Goal: Task Accomplishment & Management: Manage account settings

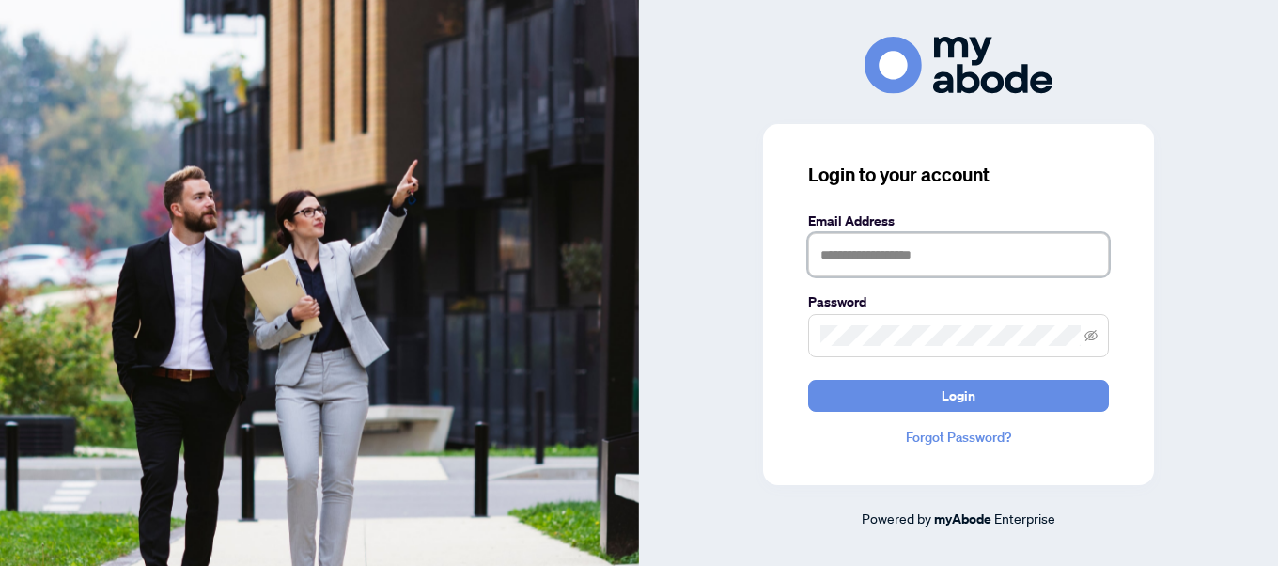
click at [889, 253] on input "text" at bounding box center [958, 254] width 301 height 43
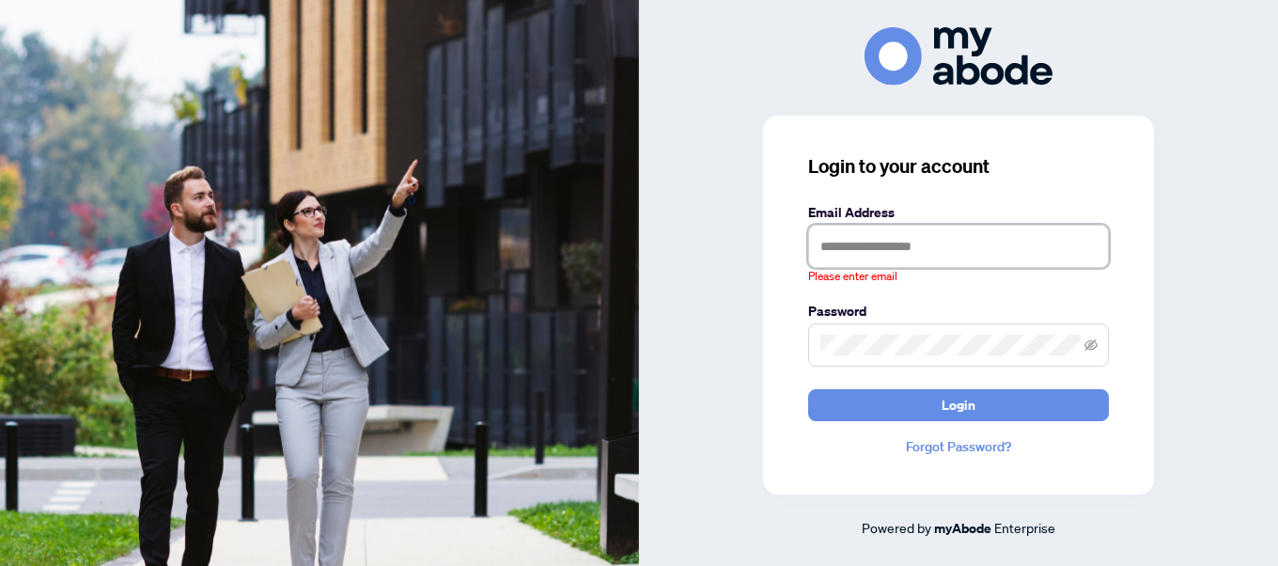
type input "**********"
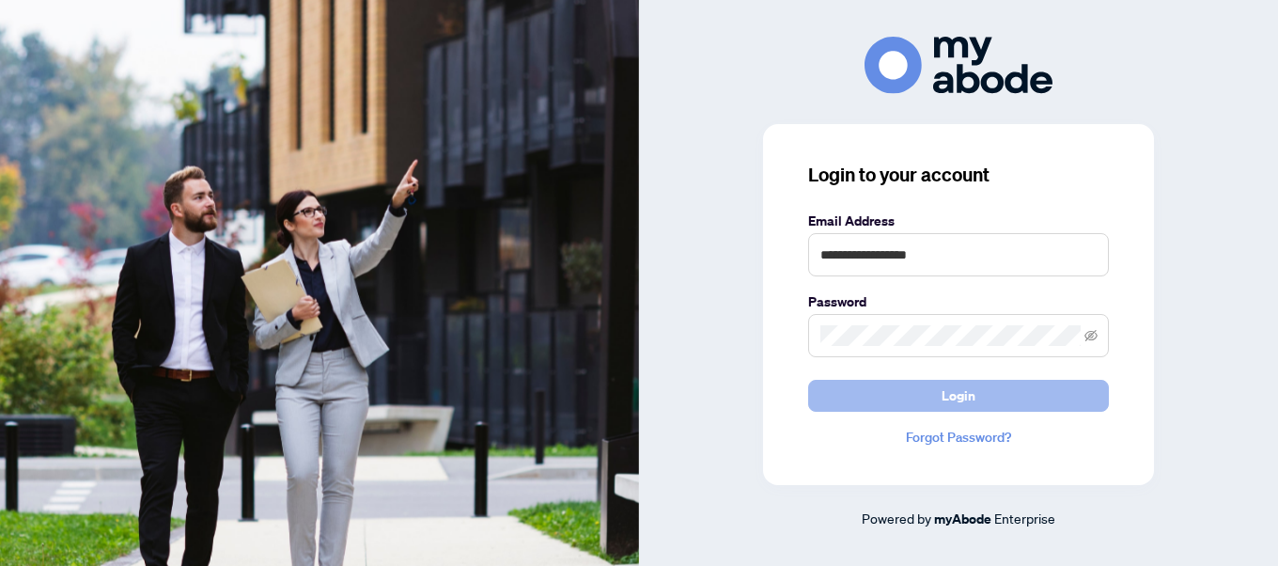
click at [995, 399] on button "Login" at bounding box center [958, 396] width 301 height 32
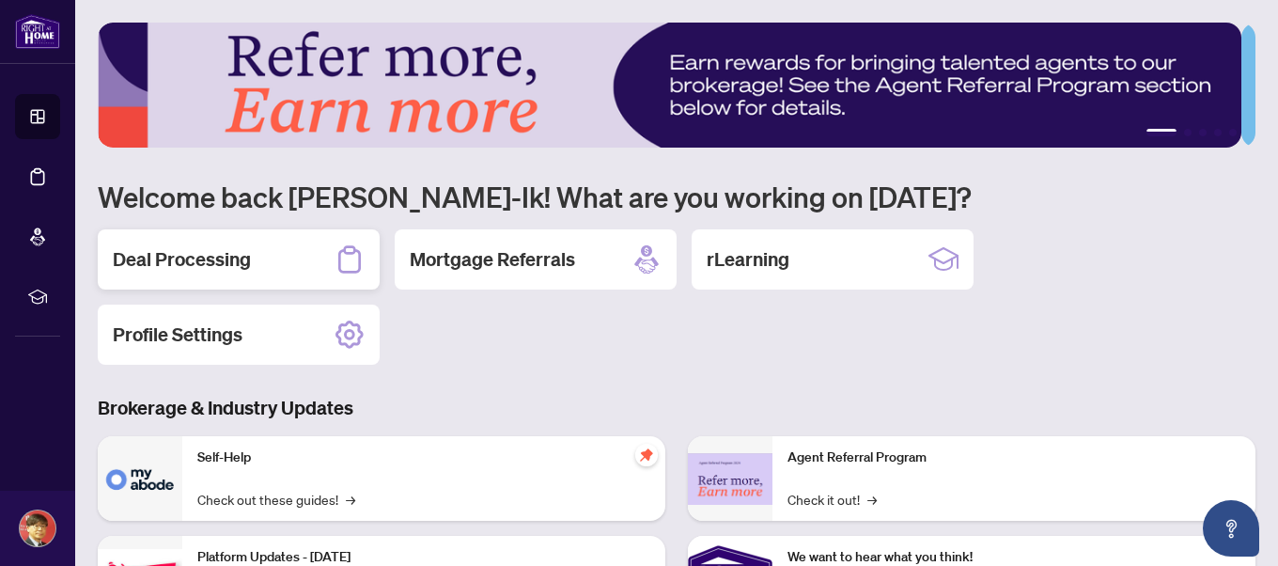
click at [170, 263] on h2 "Deal Processing" at bounding box center [182, 259] width 138 height 26
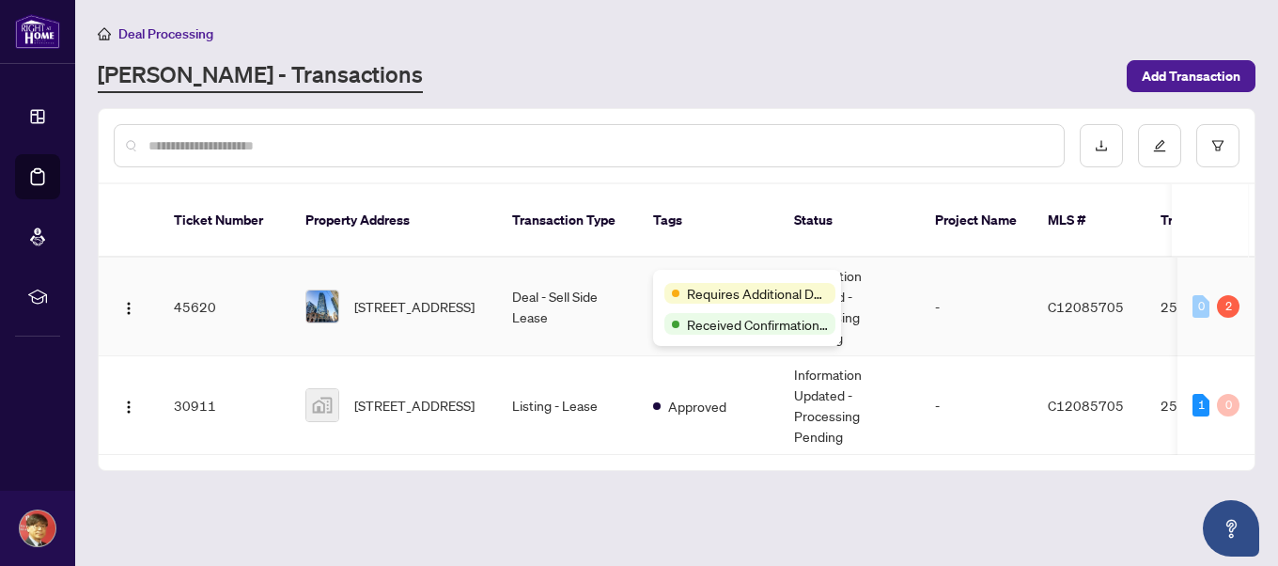
click at [712, 274] on body "Dashboard Deal Processing Mortgage Referrals rLearning [PERSON_NAME]-Ik Kim [EM…" at bounding box center [639, 283] width 1278 height 566
click at [696, 291] on span "Requires Additional Docs" at bounding box center [757, 293] width 141 height 21
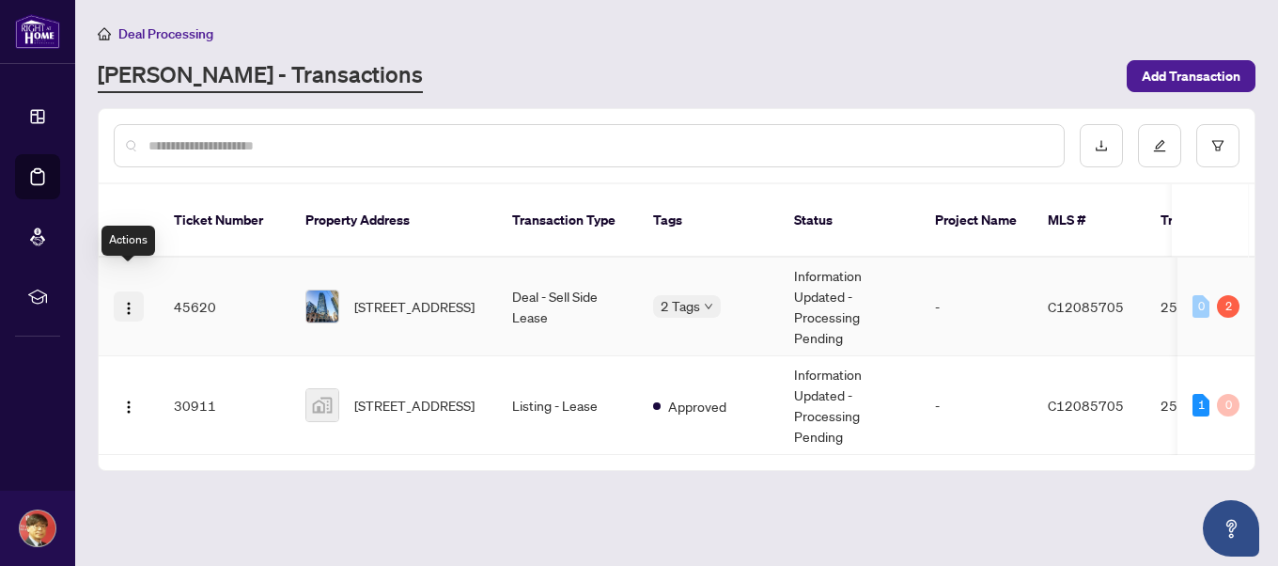
click at [125, 301] on img "button" at bounding box center [128, 308] width 15 height 15
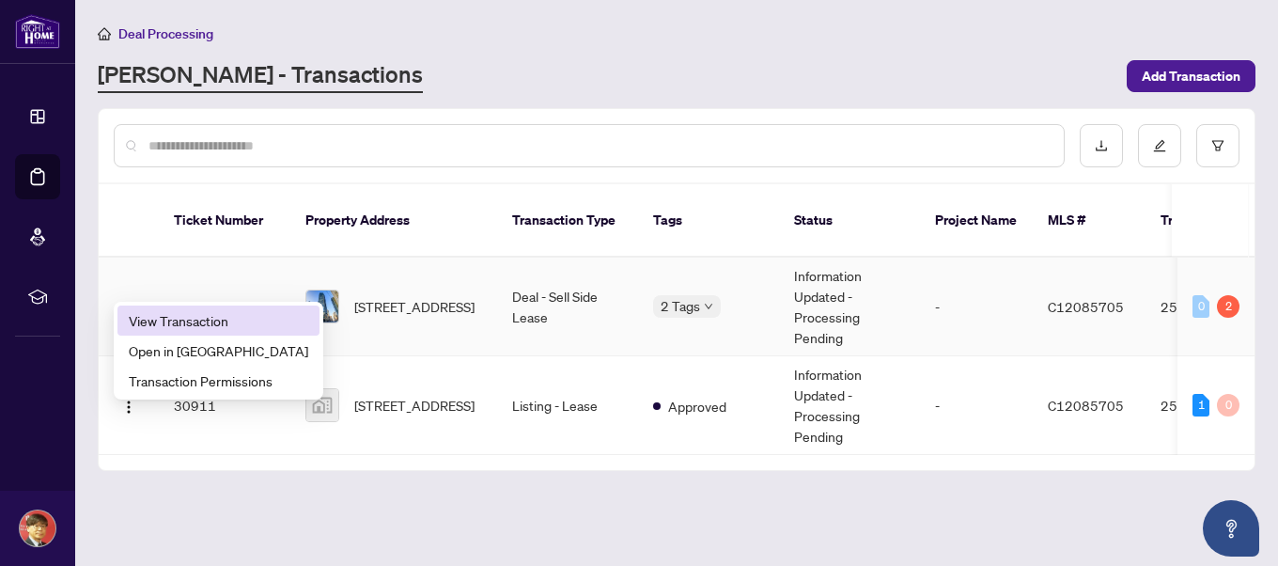
click at [149, 317] on span "View Transaction" at bounding box center [219, 320] width 180 height 21
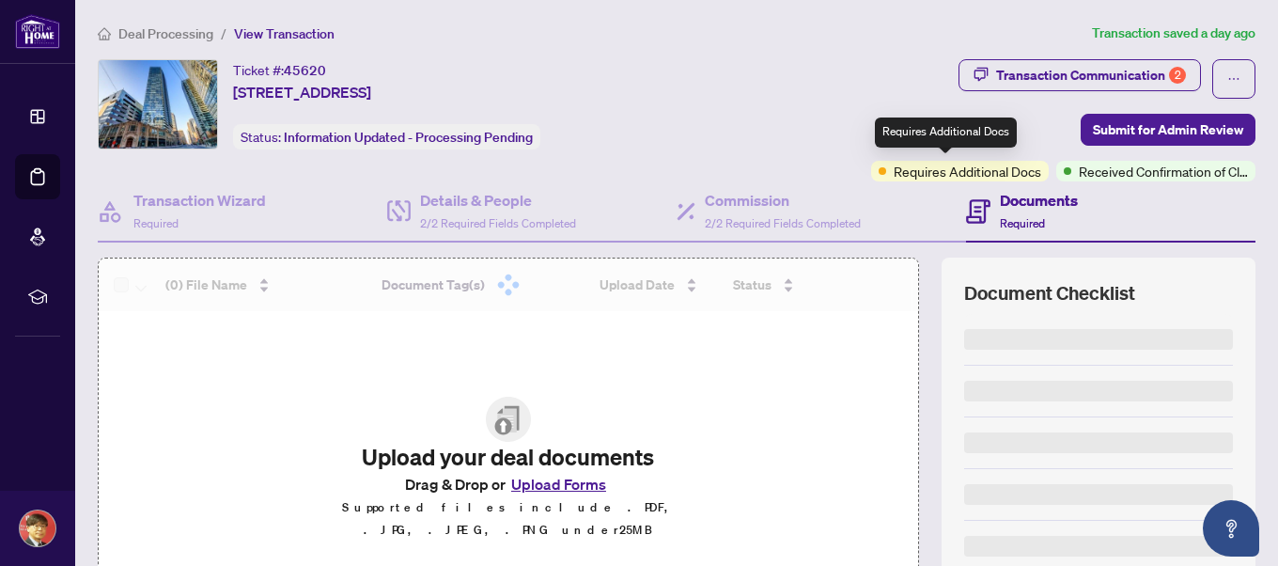
click at [943, 169] on span "Requires Additional Docs" at bounding box center [968, 171] width 148 height 21
click at [879, 169] on span at bounding box center [883, 171] width 8 height 8
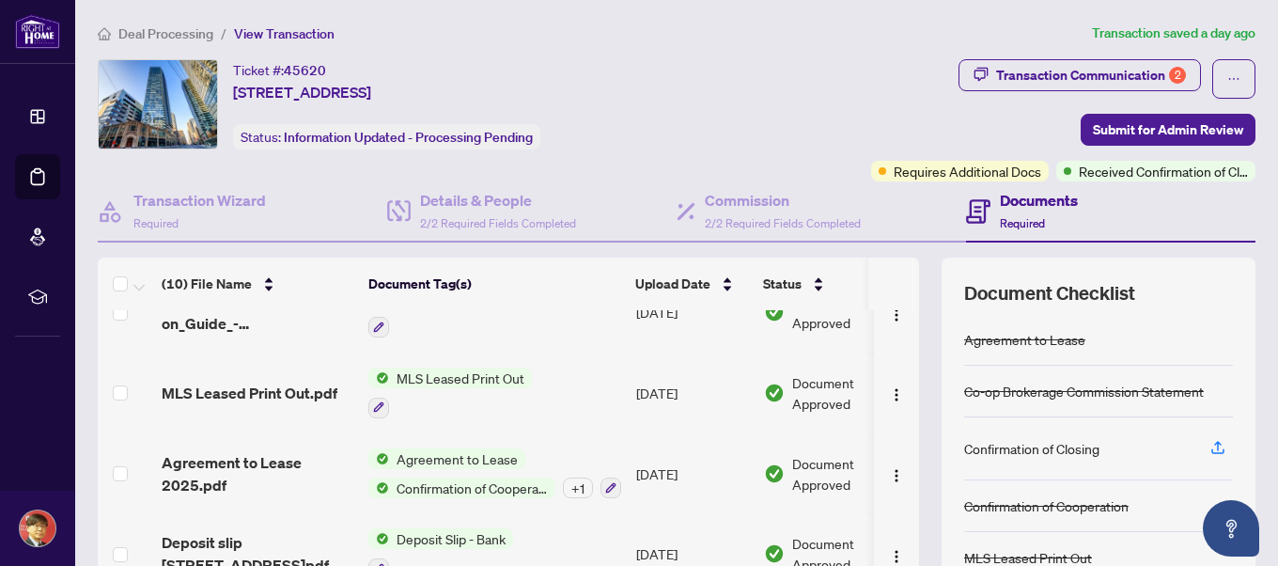
scroll to position [84, 0]
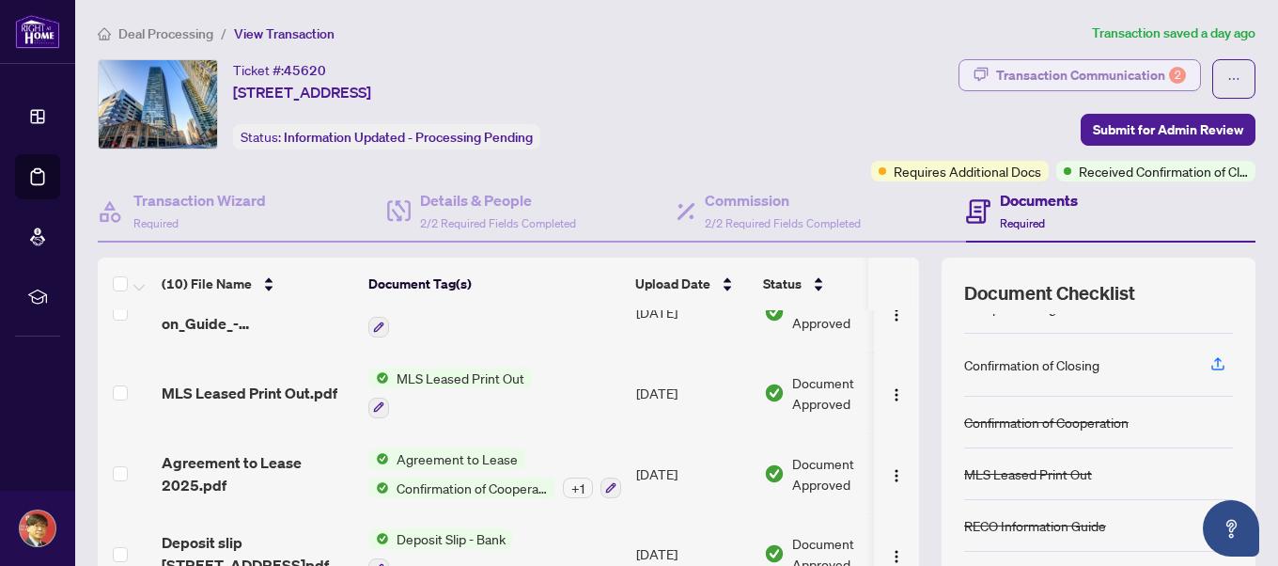
click at [1055, 73] on div "Transaction Communication 2" at bounding box center [1091, 75] width 190 height 30
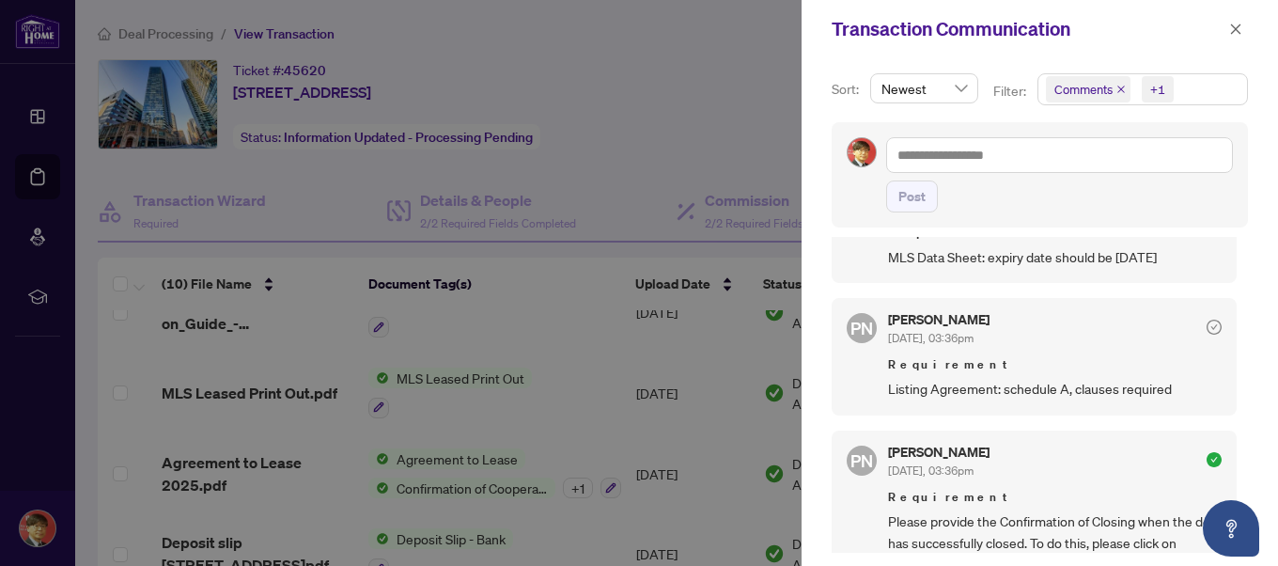
scroll to position [0, 0]
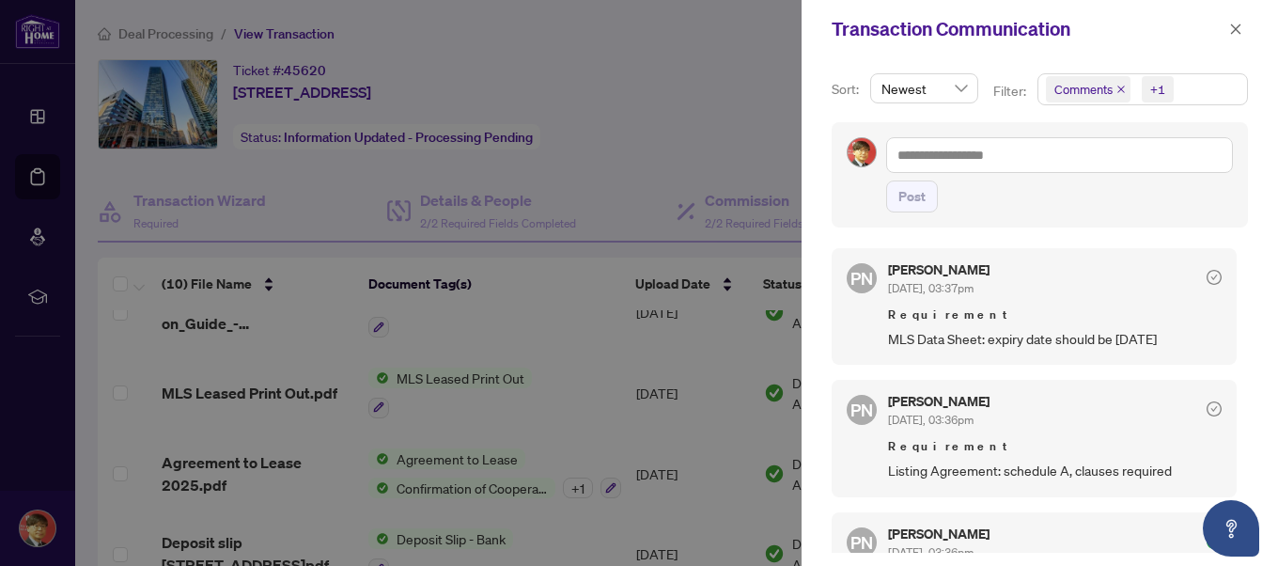
click at [763, 164] on div at bounding box center [639, 283] width 1278 height 566
click at [1240, 24] on icon "close" at bounding box center [1236, 28] width 10 height 10
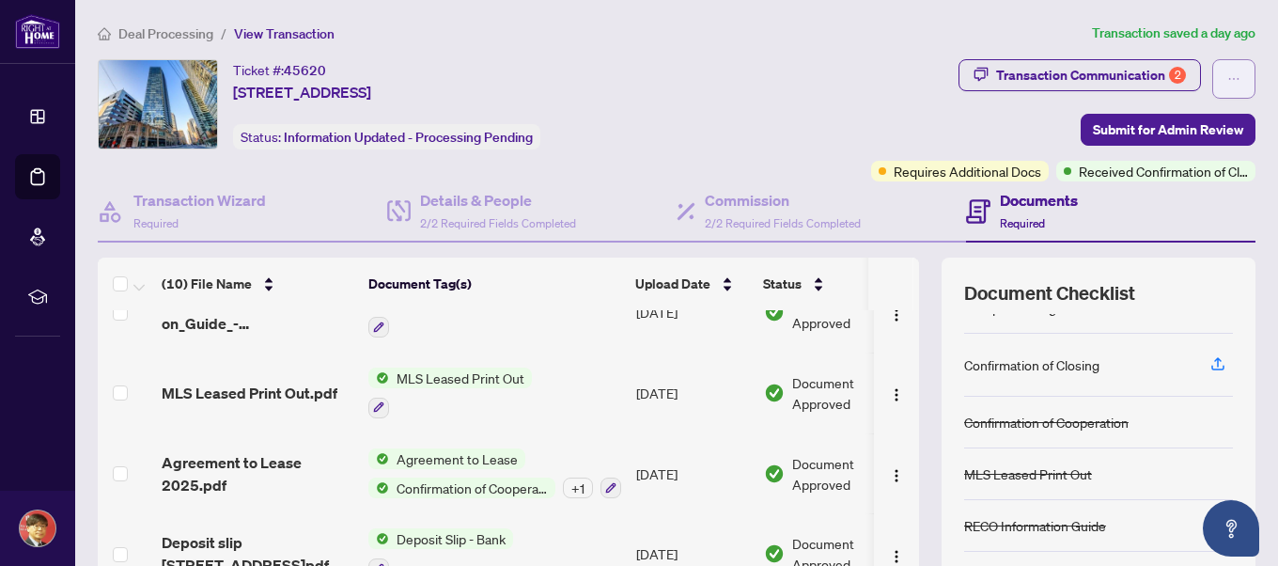
click at [1212, 68] on button "button" at bounding box center [1233, 78] width 43 height 39
